Goal: Find specific fact: Find contact information

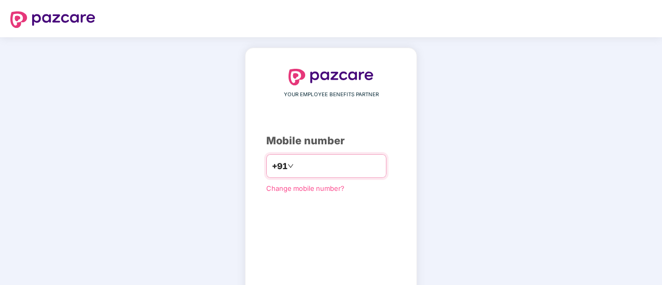
type input "*"
type input "**********"
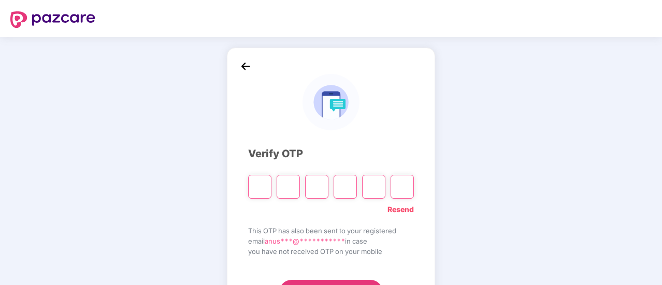
type input "*"
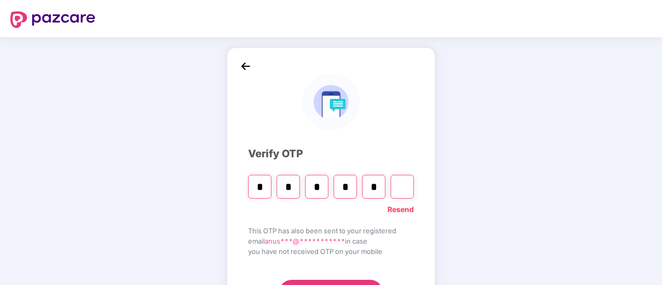
type input "*"
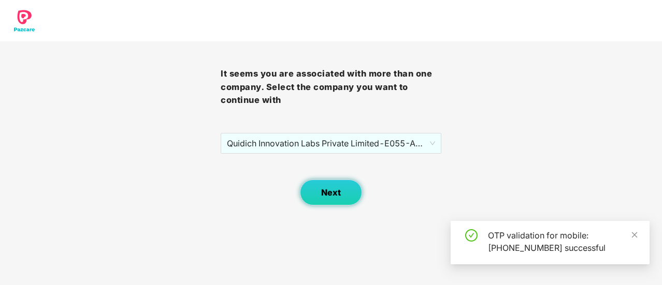
click at [311, 196] on button "Next" at bounding box center [331, 193] width 62 height 26
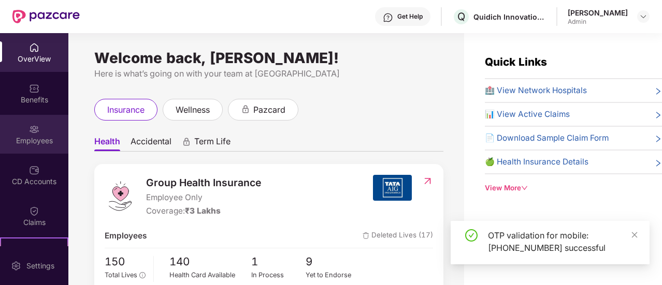
click at [32, 142] on div "Employees" at bounding box center [34, 141] width 68 height 10
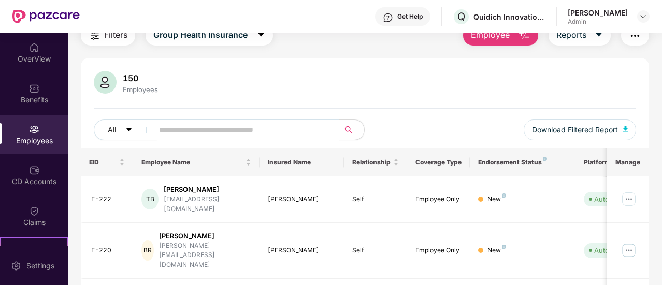
scroll to position [104, 0]
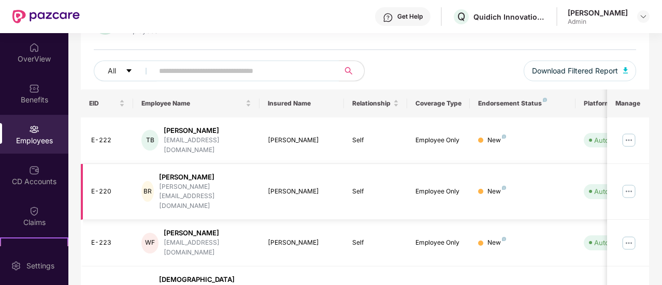
click at [194, 172] on div "Bharath Raghavan" at bounding box center [205, 177] width 92 height 10
click at [625, 183] on img at bounding box center [628, 191] width 17 height 17
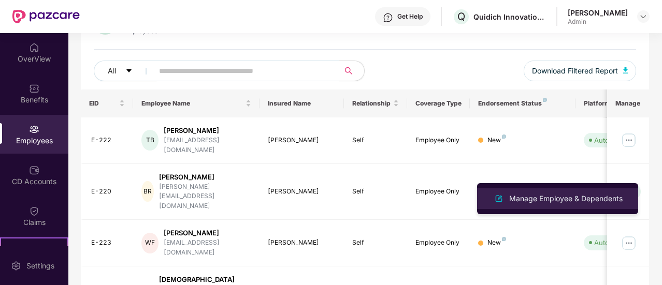
click at [555, 205] on div "Manage Employee & Dependents" at bounding box center [557, 199] width 134 height 12
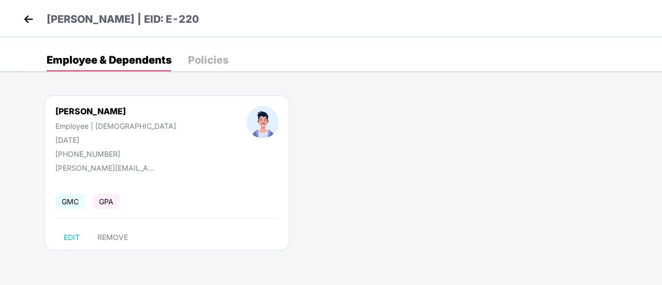
click at [29, 17] on img at bounding box center [29, 19] width 16 height 16
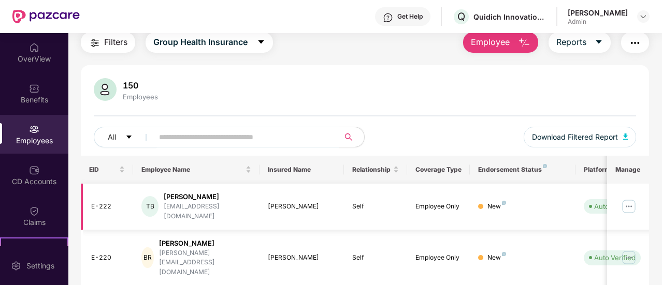
scroll to position [104, 0]
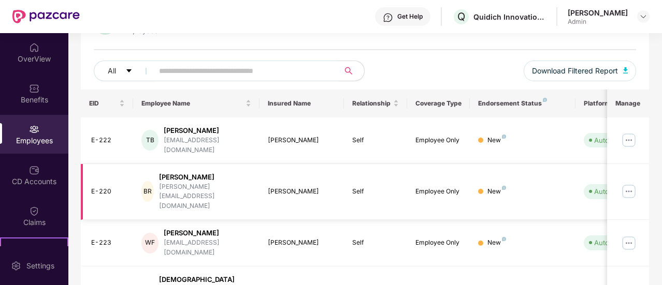
click at [633, 183] on img at bounding box center [628, 191] width 17 height 17
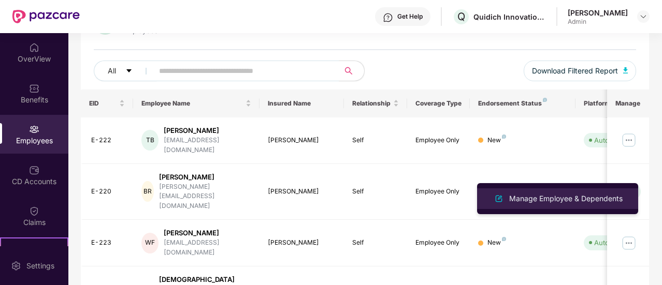
click at [598, 192] on li "Manage Employee & Dependents" at bounding box center [557, 199] width 161 height 21
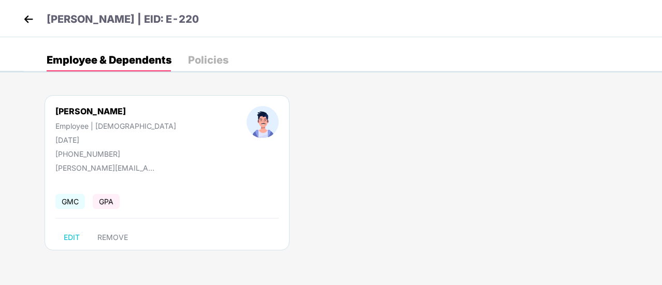
click at [216, 62] on div "Policies" at bounding box center [208, 60] width 40 height 10
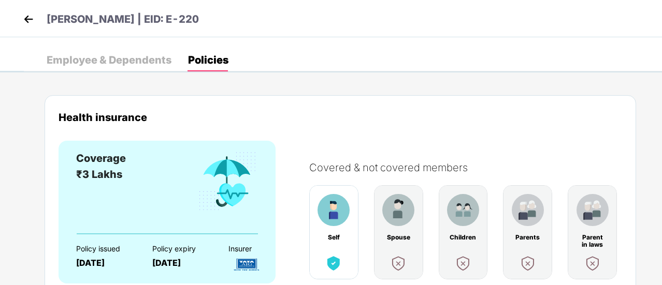
click at [118, 64] on div "Employee & Dependents" at bounding box center [109, 60] width 125 height 10
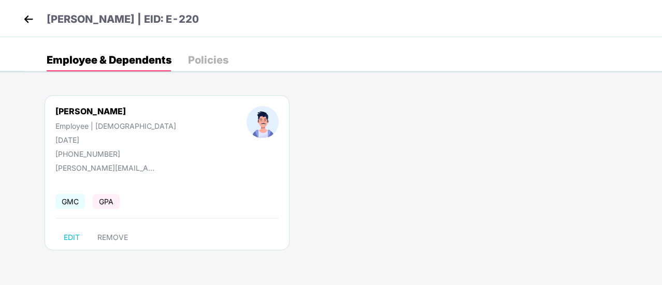
drag, startPoint x: 49, startPoint y: 18, endPoint x: 205, endPoint y: 21, distance: 155.4
click at [199, 21] on p "Bharath Raghavan | EID: E-220" at bounding box center [123, 19] width 152 height 16
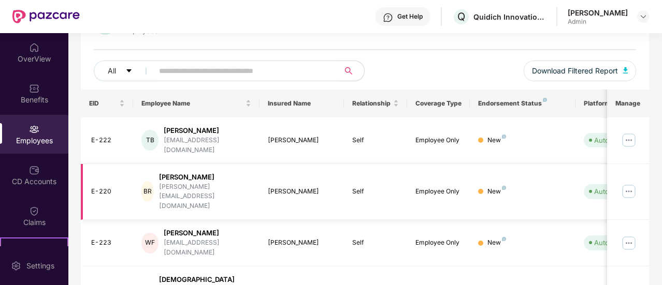
drag, startPoint x: 168, startPoint y: 167, endPoint x: 243, endPoint y: 169, distance: 75.1
click at [243, 172] on div "BR Bharath Raghavan bharath@quidich.com" at bounding box center [196, 191] width 110 height 39
copy div "Bharath Raghavan"
drag, startPoint x: 88, startPoint y: 175, endPoint x: 109, endPoint y: 175, distance: 21.2
click at [109, 175] on td "E-220" at bounding box center [107, 192] width 53 height 56
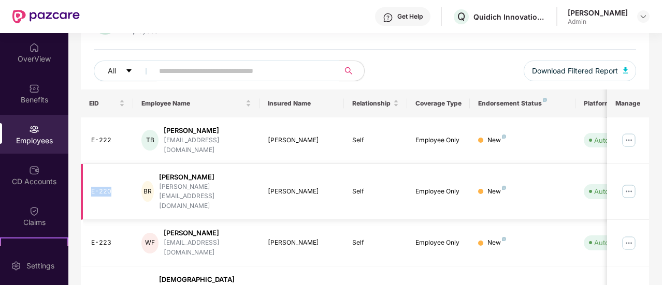
copy div "E-220"
drag, startPoint x: 168, startPoint y: 168, endPoint x: 228, endPoint y: 167, distance: 60.1
click at [228, 172] on div "Bharath Raghavan" at bounding box center [205, 177] width 92 height 10
copy div "Bharath Raghavan"
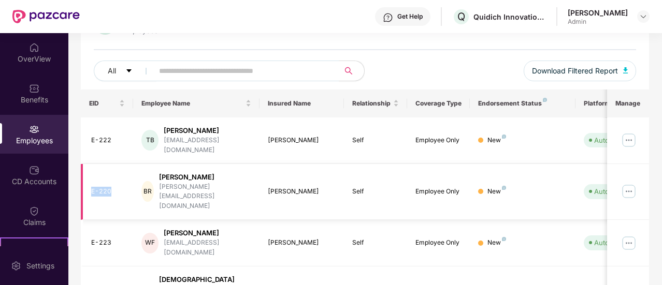
click at [623, 183] on img at bounding box center [628, 191] width 17 height 17
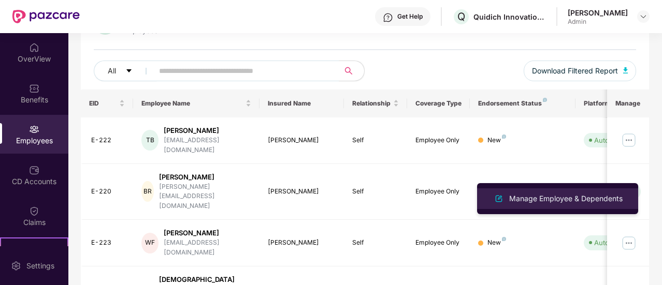
click at [572, 194] on div "Manage Employee & Dependents" at bounding box center [566, 198] width 118 height 11
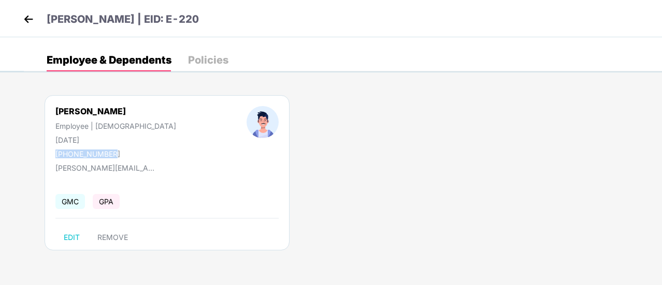
drag, startPoint x: 54, startPoint y: 153, endPoint x: 114, endPoint y: 153, distance: 60.1
click at [114, 153] on div "Bharath Raghavan Employee | Male 03 Sept 1975 +919840377913" at bounding box center [115, 132] width 191 height 52
copy div "+919840377913"
click at [29, 17] on img at bounding box center [29, 19] width 16 height 16
